Goal: Navigation & Orientation: Find specific page/section

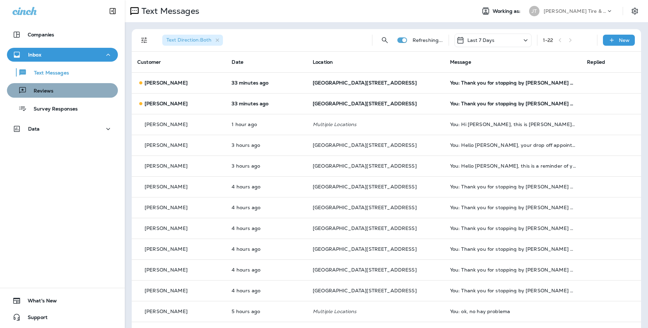
click at [62, 93] on div "Reviews" at bounding box center [62, 90] width 105 height 10
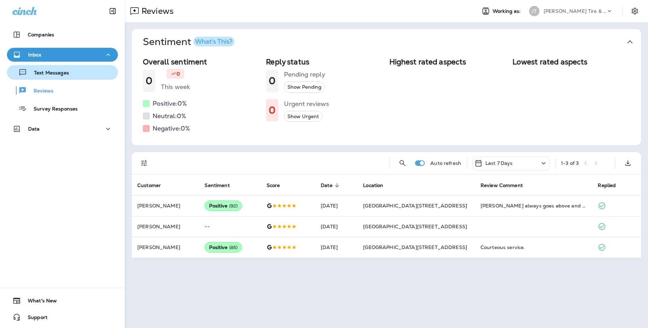
click at [76, 77] on div "Text Messages" at bounding box center [62, 72] width 105 height 10
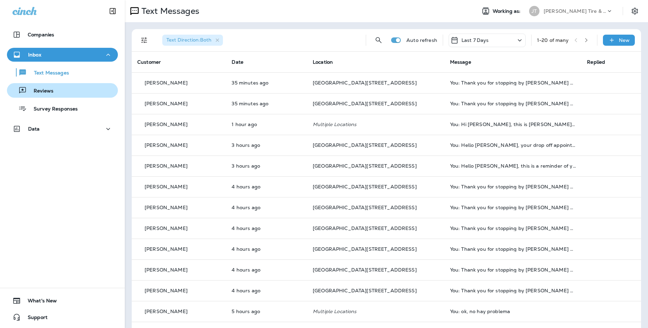
click at [73, 88] on div "Reviews" at bounding box center [62, 90] width 105 height 10
